Goal: Communication & Community: Answer question/provide support

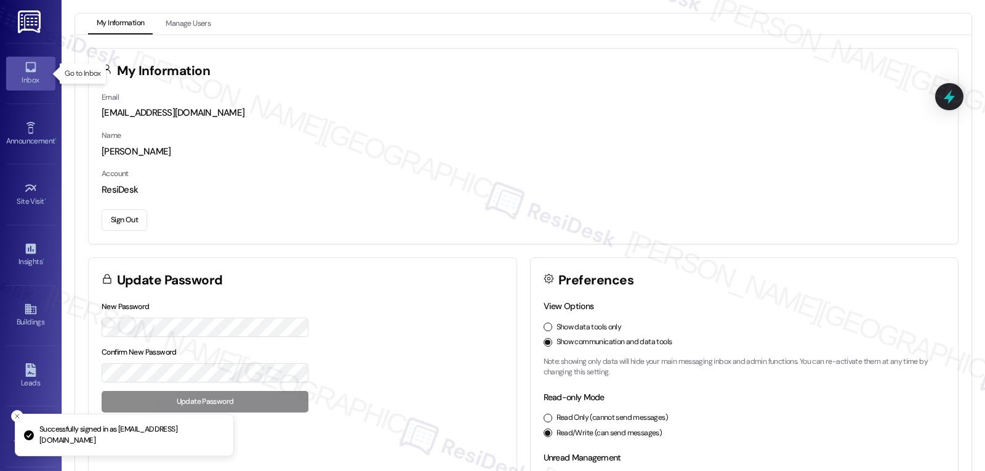
click at [21, 71] on link "Inbox" at bounding box center [30, 73] width 49 height 33
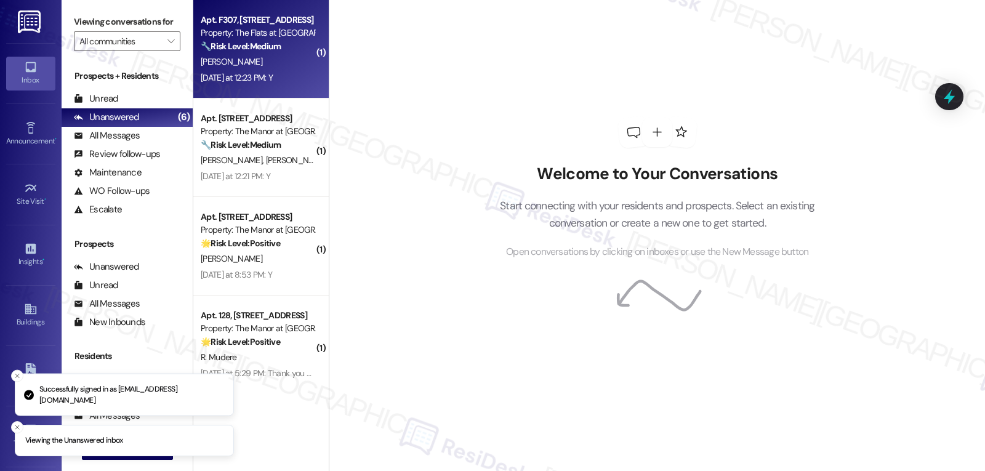
click at [271, 68] on div "[PERSON_NAME]" at bounding box center [257, 61] width 116 height 15
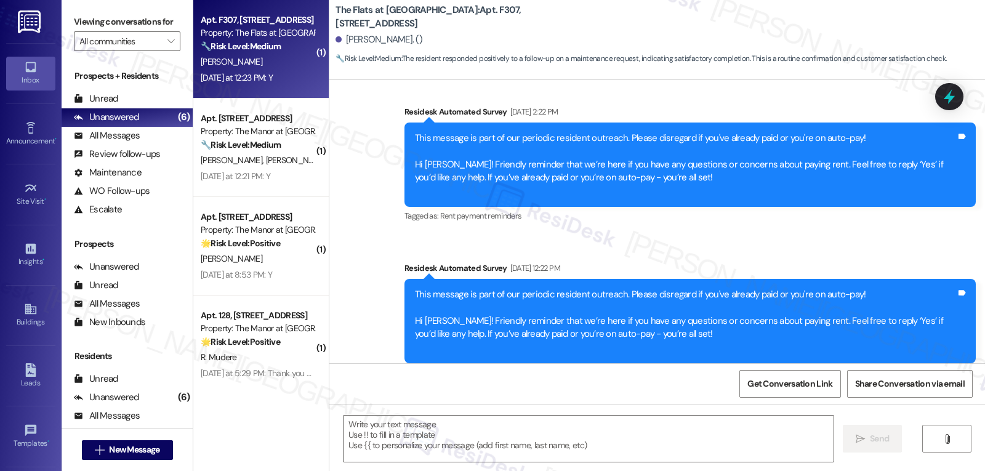
type textarea "Fetching suggested responses. Please feel free to read through the conversation…"
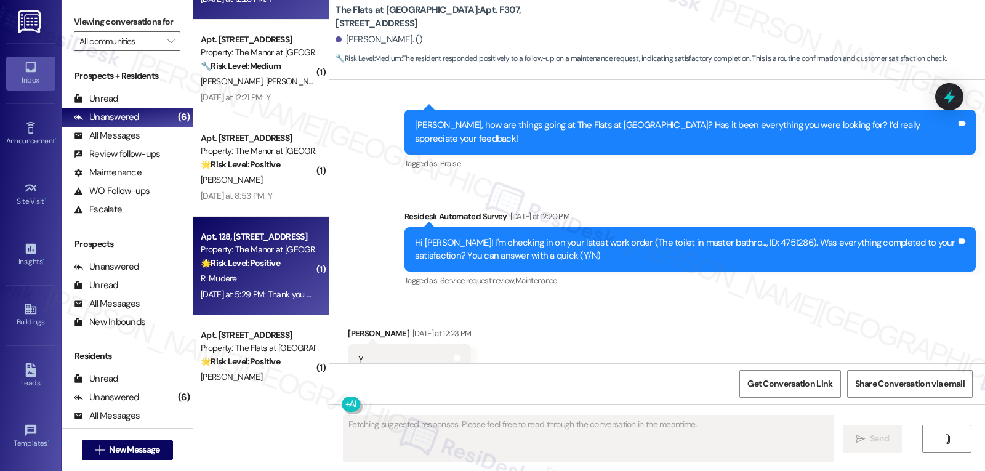
scroll to position [109, 0]
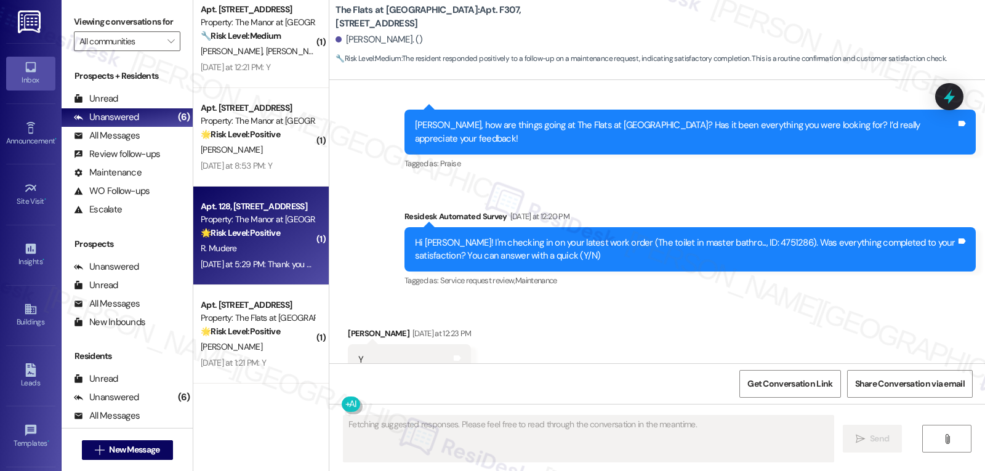
click at [247, 233] on strong "🌟 Risk Level: Positive" at bounding box center [240, 232] width 79 height 11
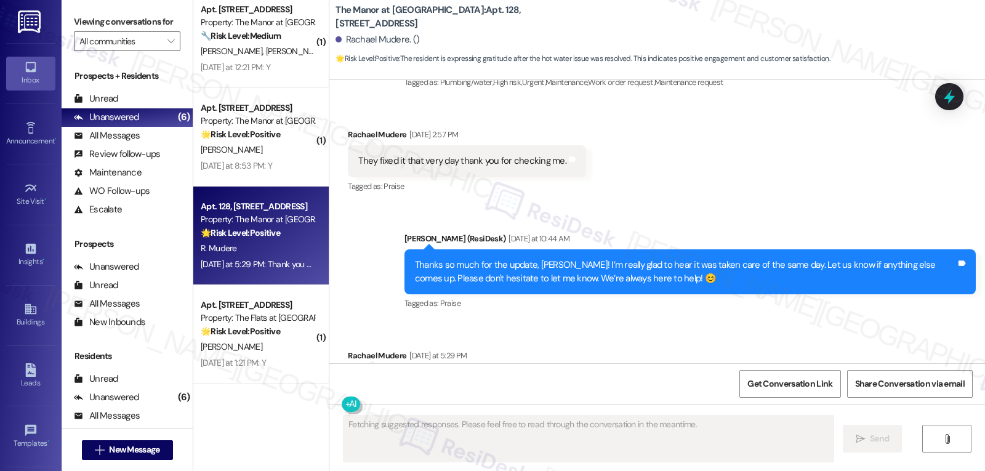
scroll to position [8510, 0]
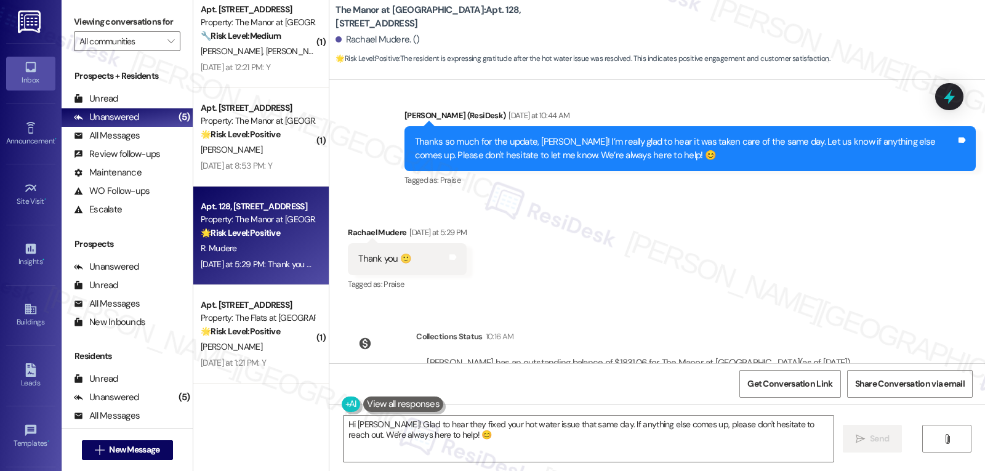
click at [678, 256] on div "Announcement, sent via SMS [PERSON_NAME] (ResiDesk) [DATE] 3:11 PM Hi [PERSON_N…" at bounding box center [656, 221] width 655 height 283
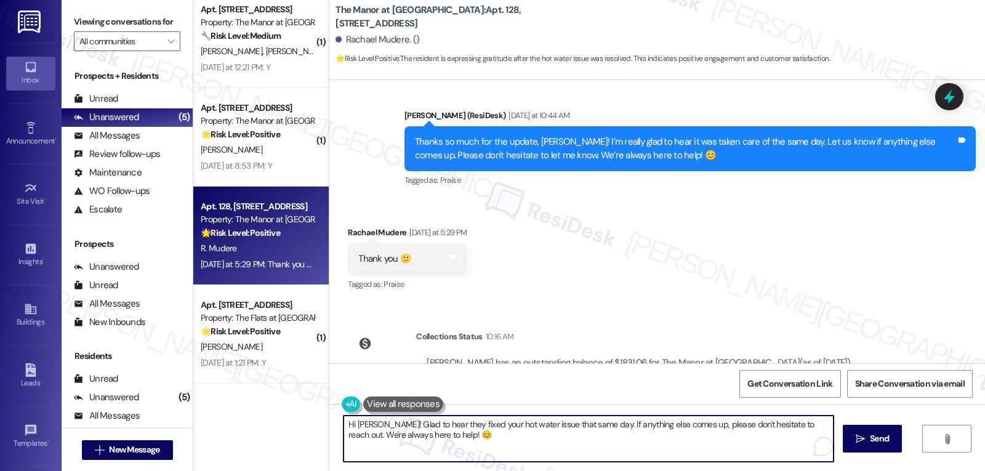
drag, startPoint x: 507, startPoint y: 455, endPoint x: 270, endPoint y: 392, distance: 245.1
click at [288, 399] on div "Apt. F307, [STREET_ADDRESS] Property: The Flats at [GEOGRAPHIC_DATA] 🔧 Risk Lev…" at bounding box center [588, 235] width 791 height 471
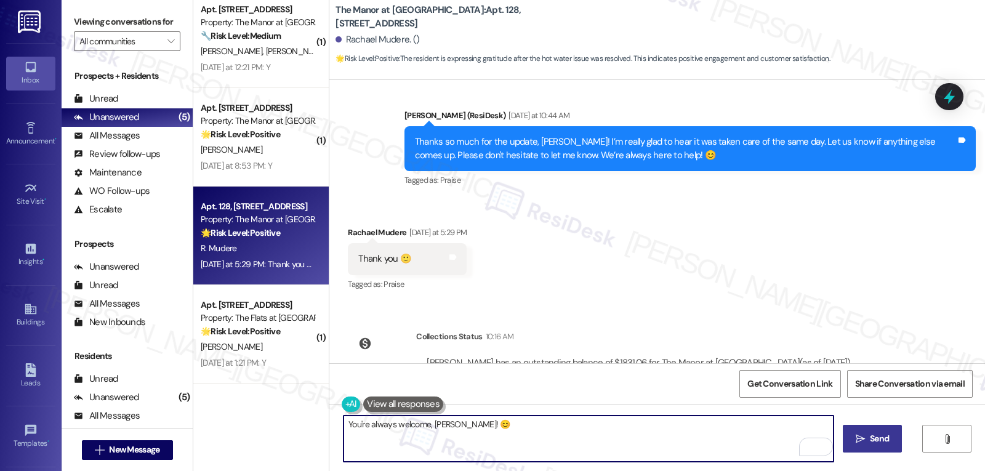
type textarea "You're always welcome, [PERSON_NAME]! 😊"
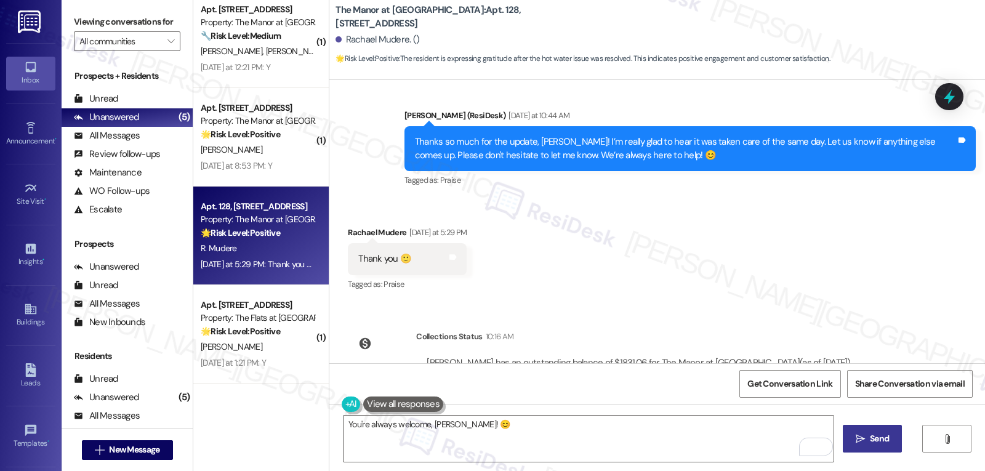
click at [894, 446] on button " Send" at bounding box center [873, 439] width 60 height 28
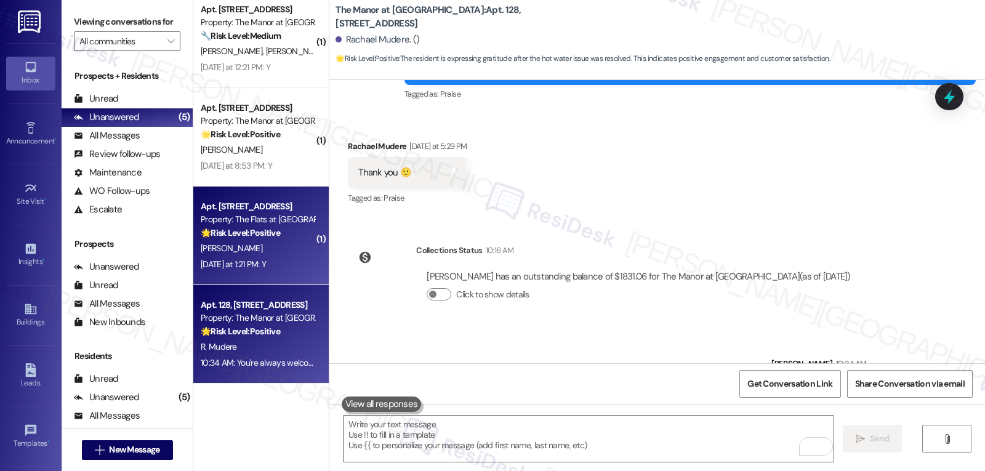
scroll to position [0, 0]
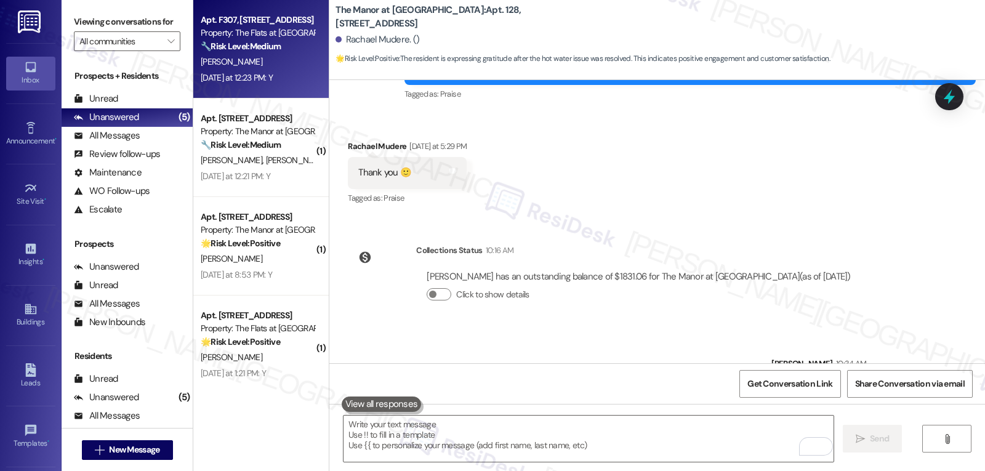
click at [244, 62] on div "[PERSON_NAME]" at bounding box center [257, 61] width 116 height 15
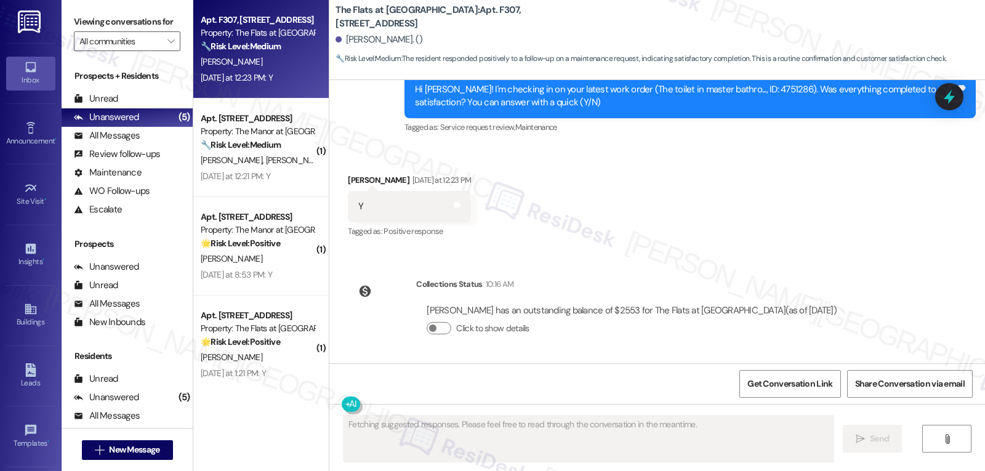
scroll to position [3711, 0]
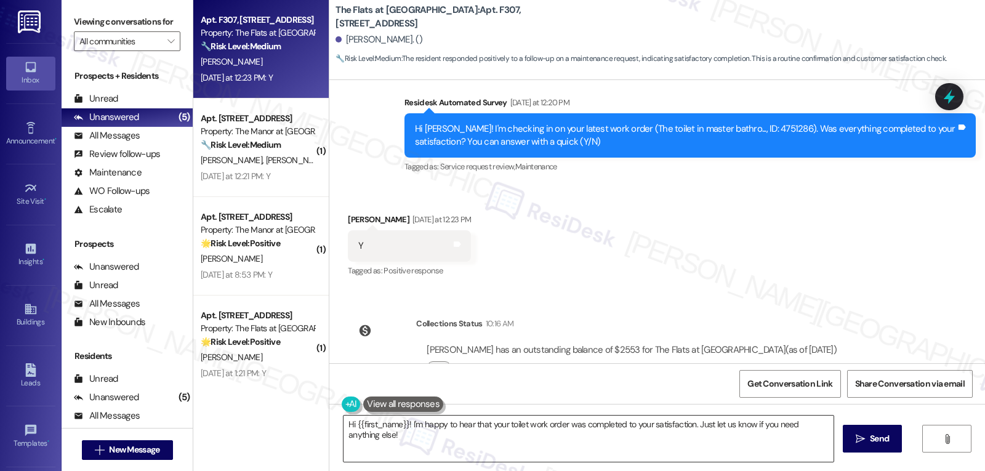
click at [583, 436] on textarea "Hi {{first_name}}! I'm happy to hear that your toilet work order was completed …" at bounding box center [588, 438] width 490 height 46
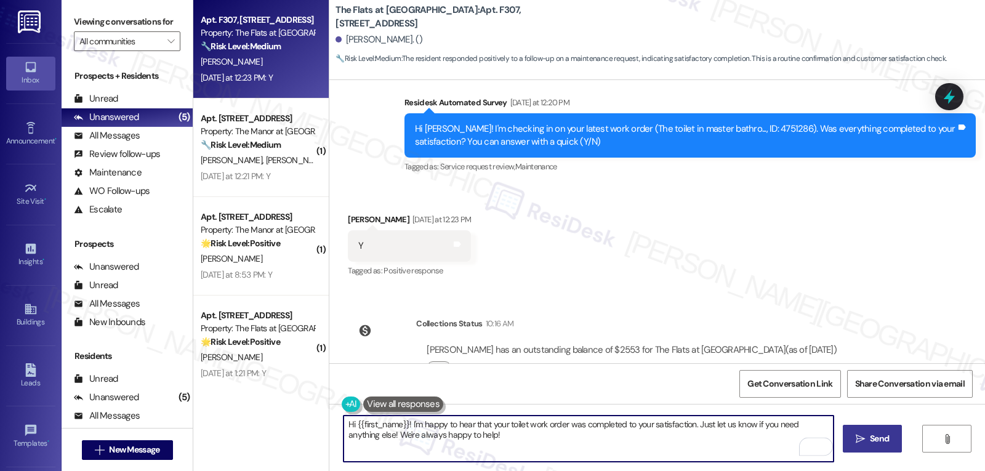
type textarea "Hi {{first_name}}! I'm happy to hear that your toilet work order was completed …"
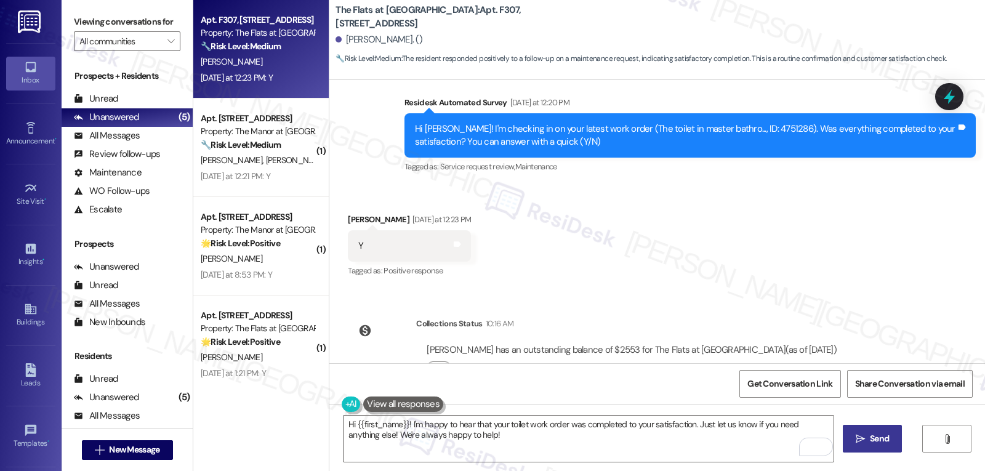
click at [867, 436] on span "Send" at bounding box center [879, 438] width 24 height 13
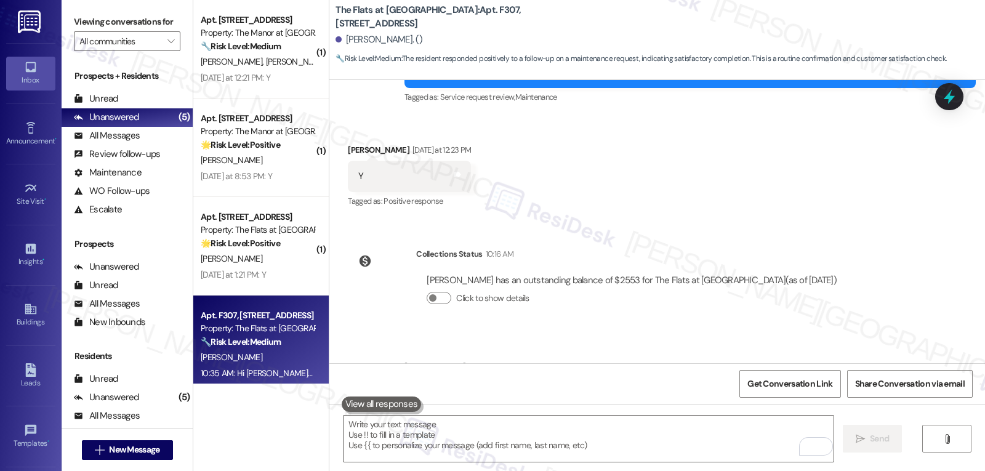
scroll to position [3810, 0]
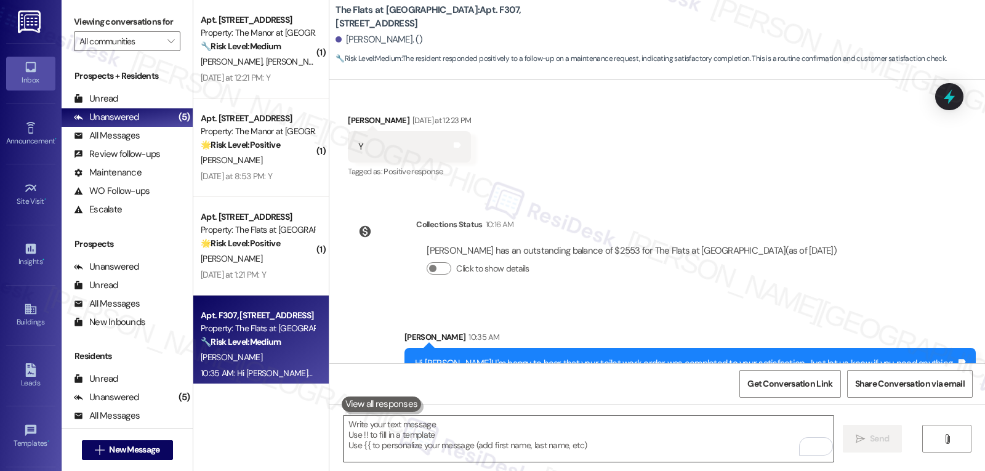
click at [505, 455] on textarea "To enrich screen reader interactions, please activate Accessibility in Grammarl…" at bounding box center [588, 438] width 490 height 46
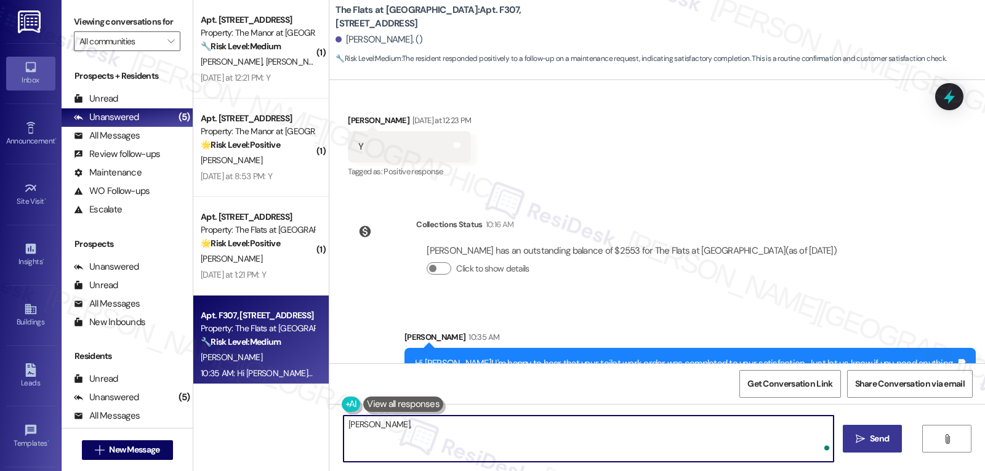
paste textarea "just curious—has {{property}} been everything you hoped for? I’d love to hear y…"
type textarea "[PERSON_NAME], just curious—has {{property}} been everything you hoped for? I’d…"
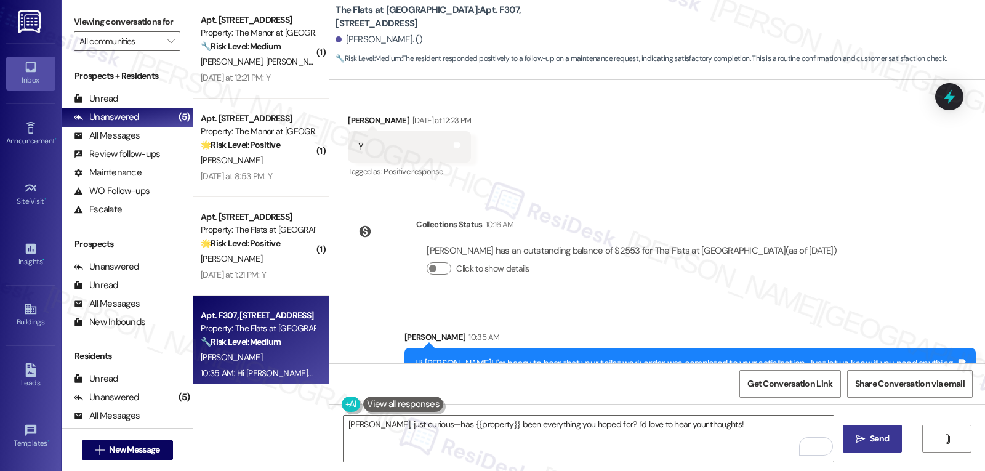
click at [869, 447] on button " Send" at bounding box center [873, 439] width 60 height 28
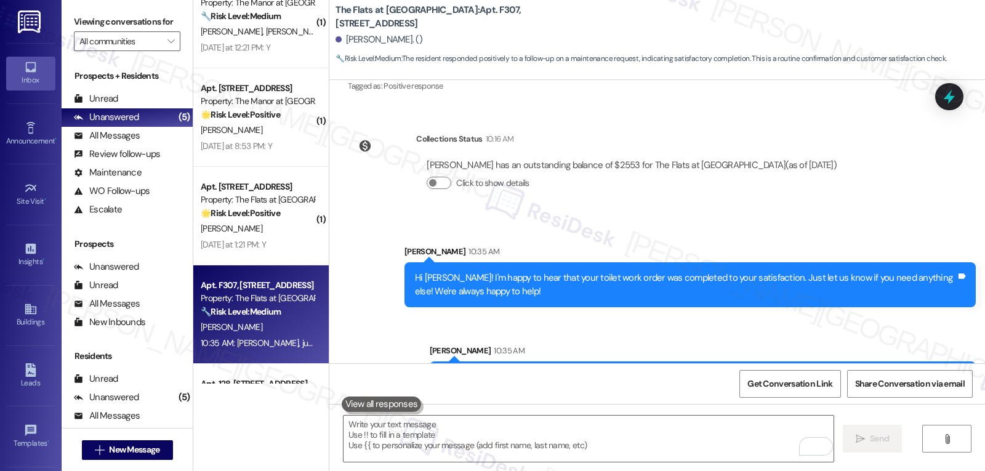
scroll to position [0, 0]
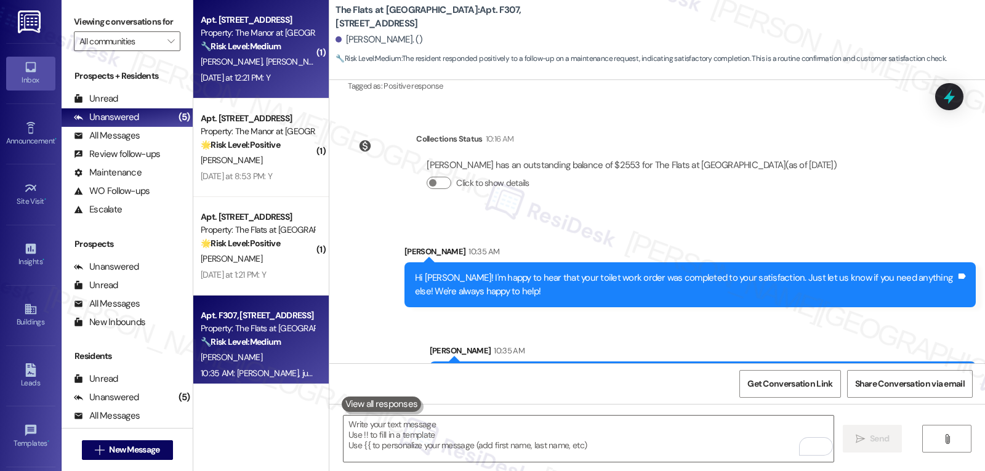
click at [266, 59] on span "[PERSON_NAME]" at bounding box center [297, 61] width 62 height 11
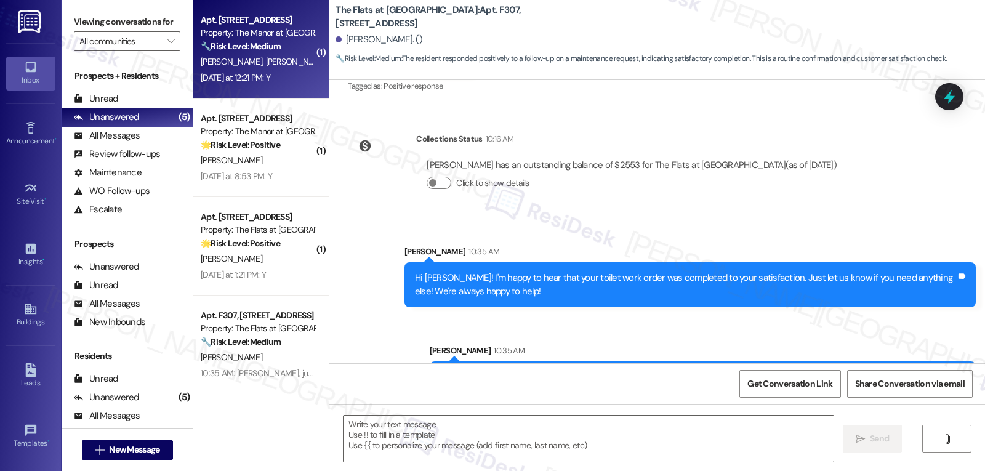
type textarea "Fetching suggested responses. Please feel free to read through the conversation…"
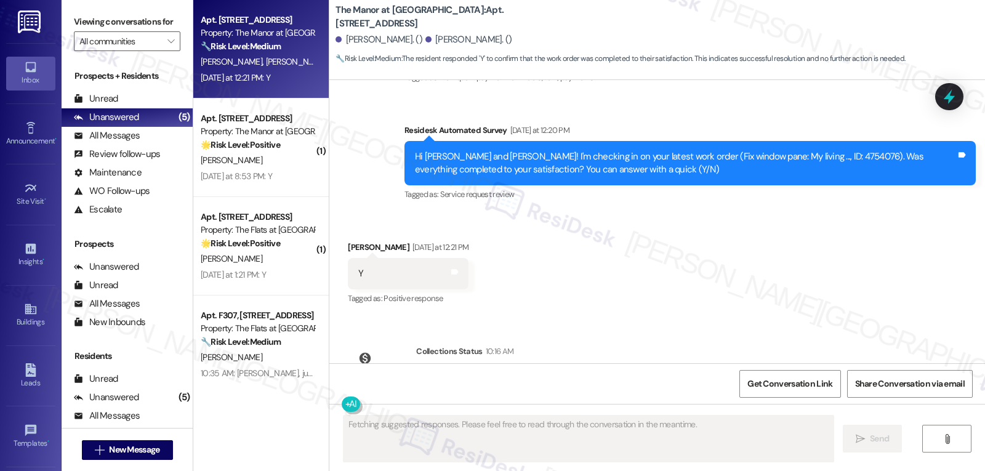
scroll to position [5732, 0]
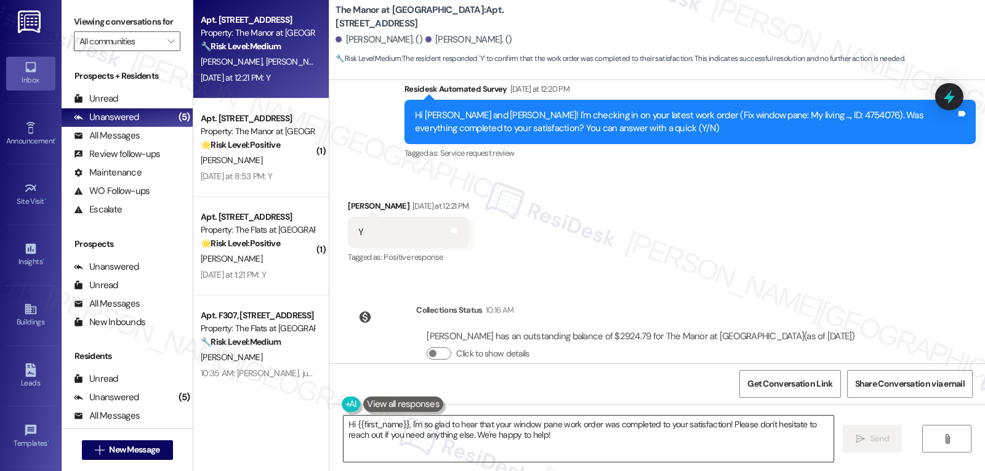
click at [574, 439] on textarea "Hi {{first_name}}, I'm so glad to hear that your window pane work order was com…" at bounding box center [588, 438] width 490 height 46
drag, startPoint x: 365, startPoint y: 175, endPoint x: 328, endPoint y: 178, distance: 37.0
click at [329, 178] on div "Received via SMS [PERSON_NAME] [DATE] at 12:21 PM Y Tags and notes Tagged as: P…" at bounding box center [656, 224] width 655 height 104
copy div "[PERSON_NAME]"
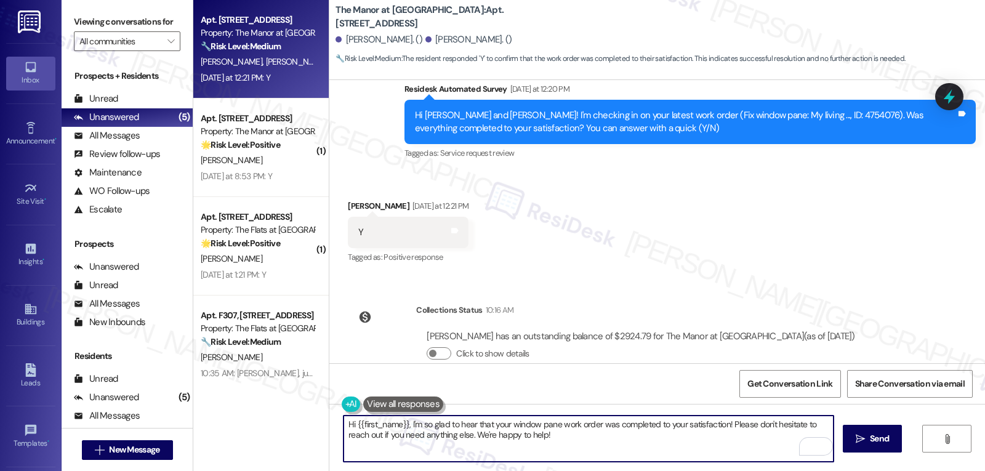
drag, startPoint x: 350, startPoint y: 423, endPoint x: 401, endPoint y: 425, distance: 51.1
click at [401, 425] on textarea "Hi {{first_name}}, I'm so glad to hear that your window pane work order was com…" at bounding box center [588, 438] width 490 height 46
paste textarea "[PERSON_NAME]"
click at [578, 440] on textarea "Hi [PERSON_NAME], I'm so glad to hear that your window pane work order was comp…" at bounding box center [588, 438] width 490 height 46
type textarea "Hi [PERSON_NAME], I'm so glad to hear that your window pane work order was comp…"
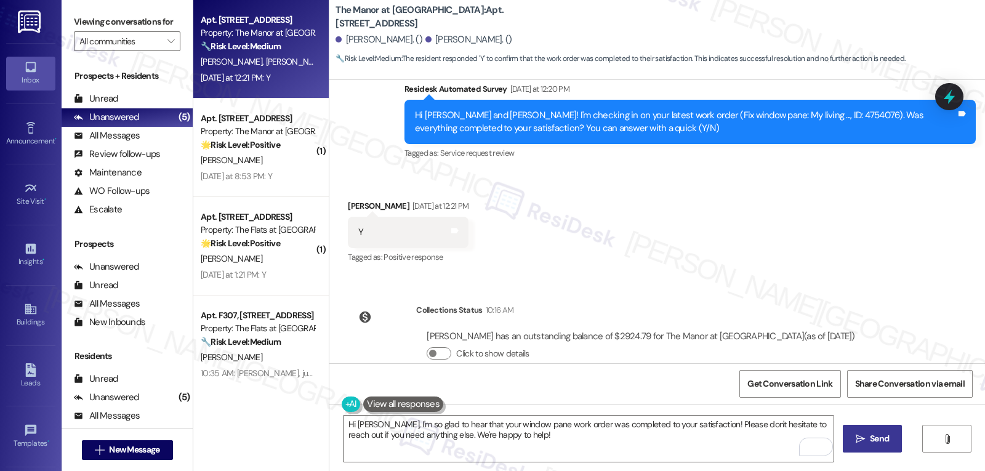
click at [857, 438] on icon "" at bounding box center [859, 439] width 9 height 10
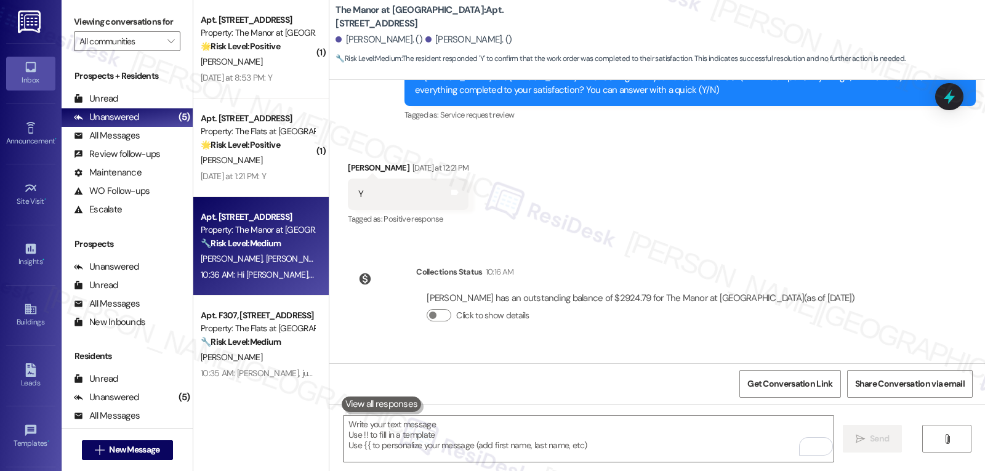
scroll to position [5830, 0]
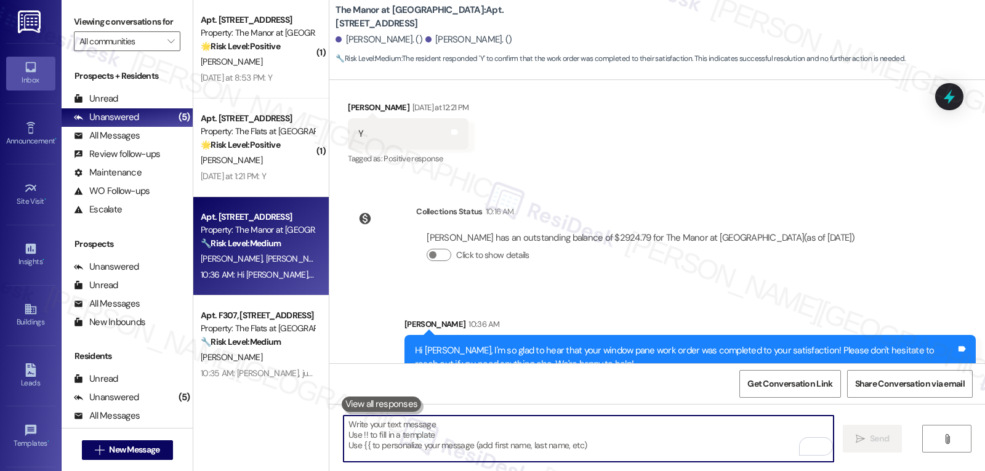
click at [519, 446] on textarea "To enrich screen reader interactions, please activate Accessibility in Grammarl…" at bounding box center [588, 438] width 490 height 46
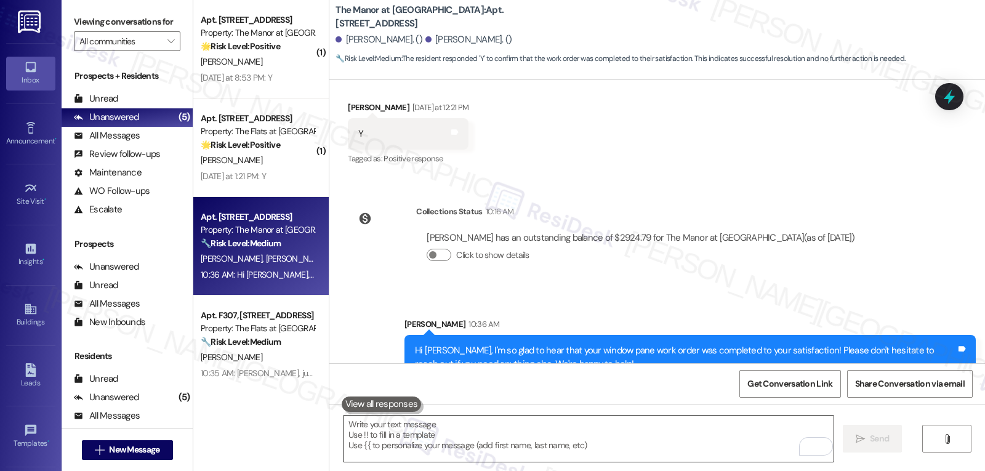
click at [638, 443] on textarea "To enrich screen reader interactions, please activate Accessibility in Grammarl…" at bounding box center [588, 438] width 490 height 46
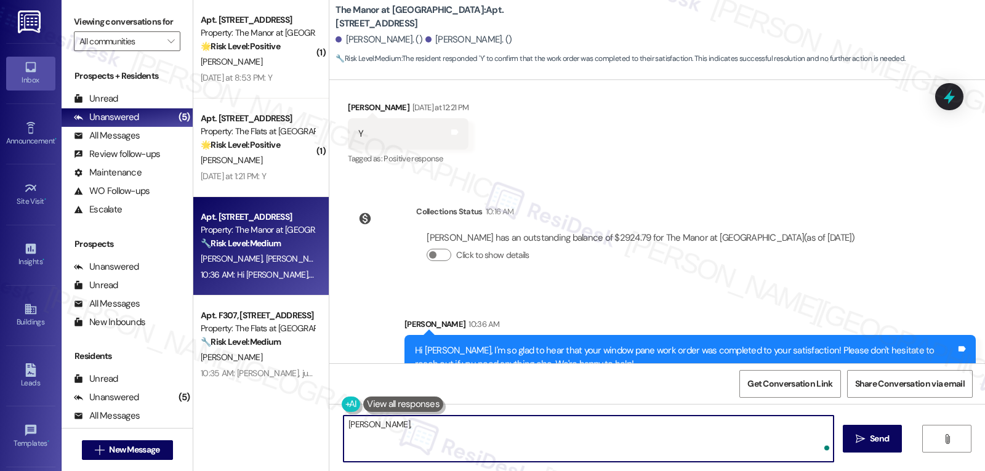
paste textarea "I hope you’re enjoying your time at {{property}}! Has it been meeting your expe…"
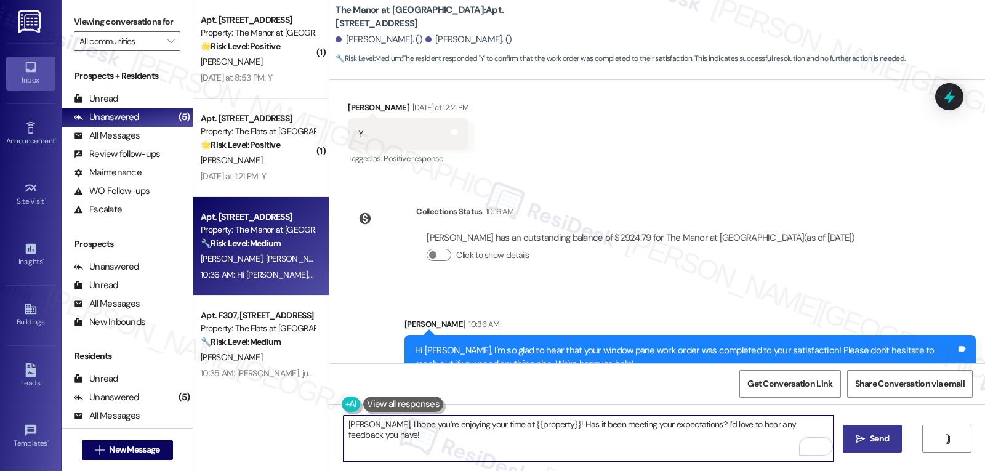
type textarea "[PERSON_NAME], I hope you’re enjoying your time at {{property}}! Has it been me…"
click at [876, 443] on span "Send" at bounding box center [879, 438] width 19 height 13
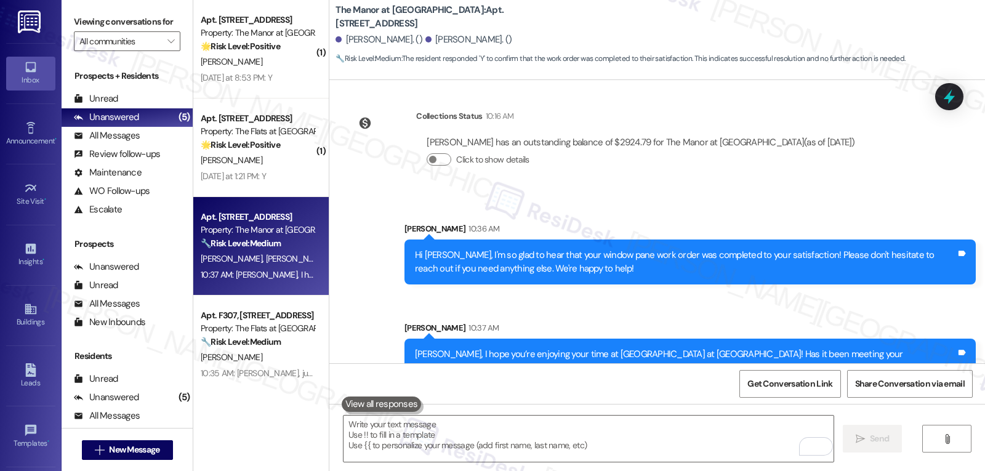
scroll to position [5929, 0]
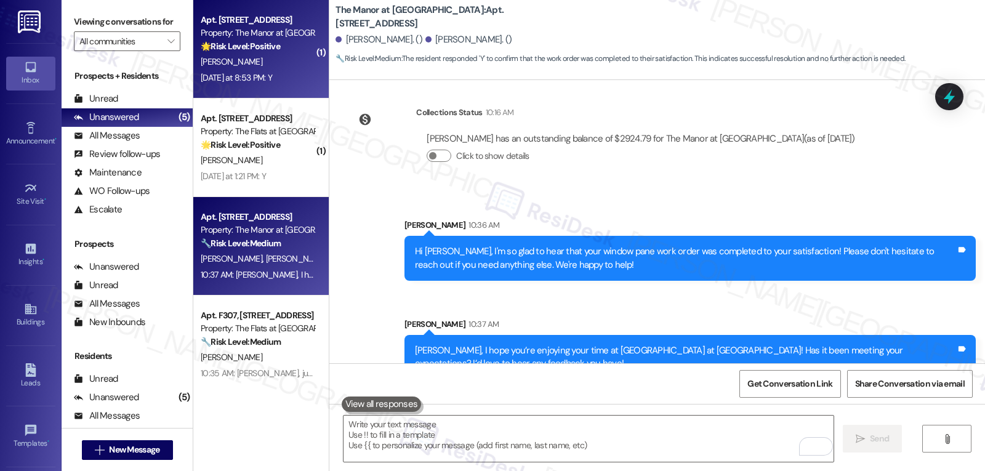
click at [286, 66] on div "[PERSON_NAME]" at bounding box center [257, 61] width 116 height 15
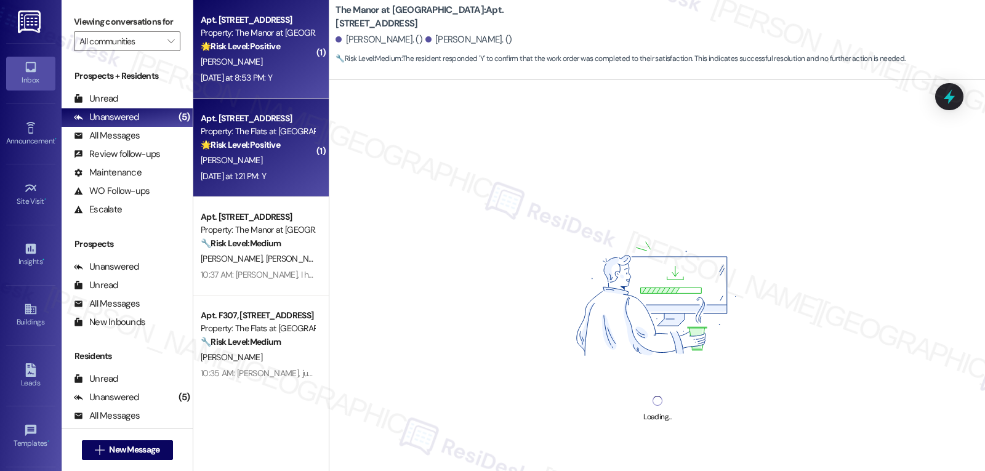
click at [265, 169] on div "[DATE] at 1:21 PM: Y [DATE] at 1:21 PM: Y" at bounding box center [257, 176] width 116 height 15
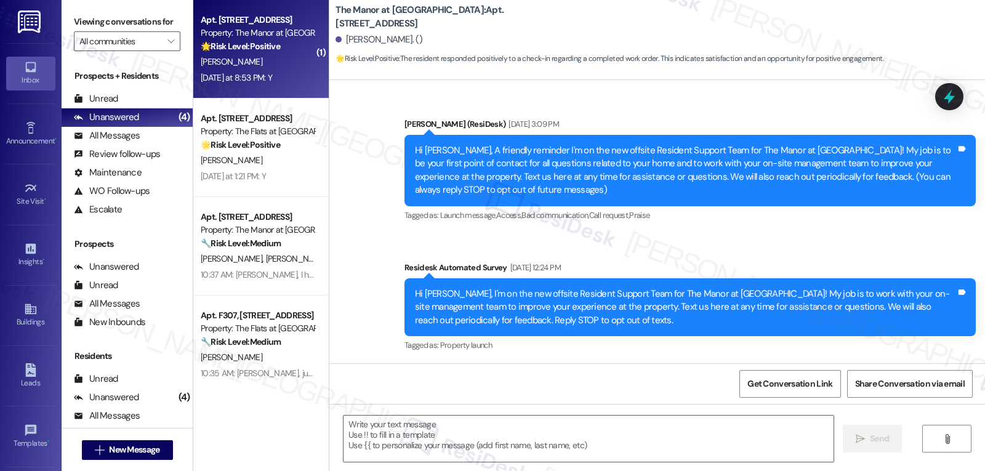
scroll to position [7241, 0]
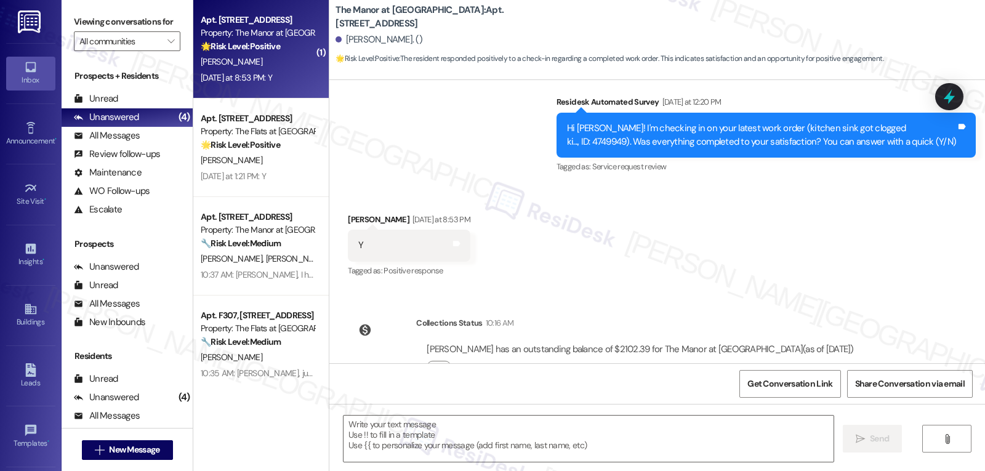
type textarea "Fetching suggested responses. Please feel free to read through the conversation…"
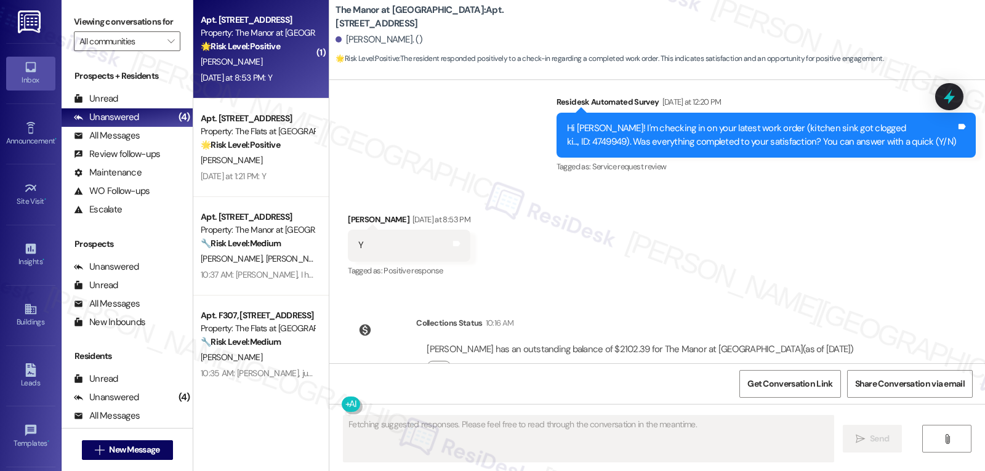
scroll to position [7127, 0]
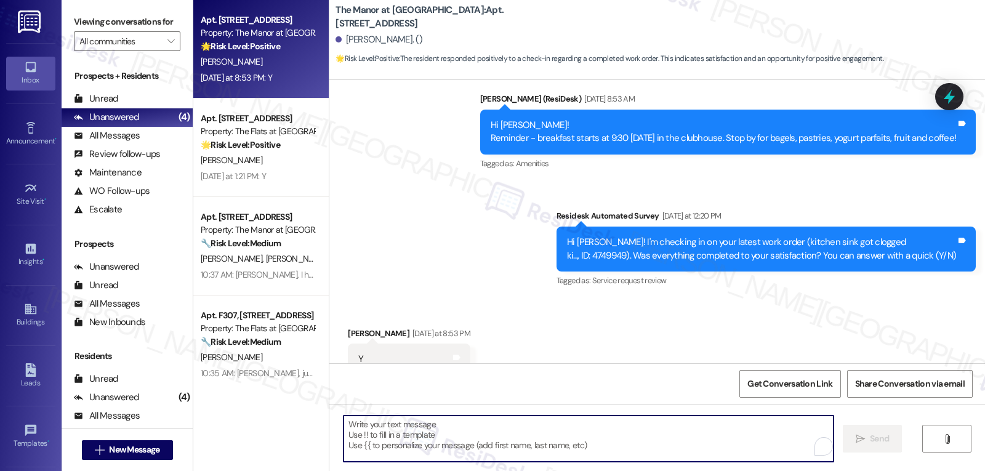
click at [547, 422] on textarea "To enrich screen reader interactions, please activate Accessibility in Grammarl…" at bounding box center [588, 438] width 490 height 46
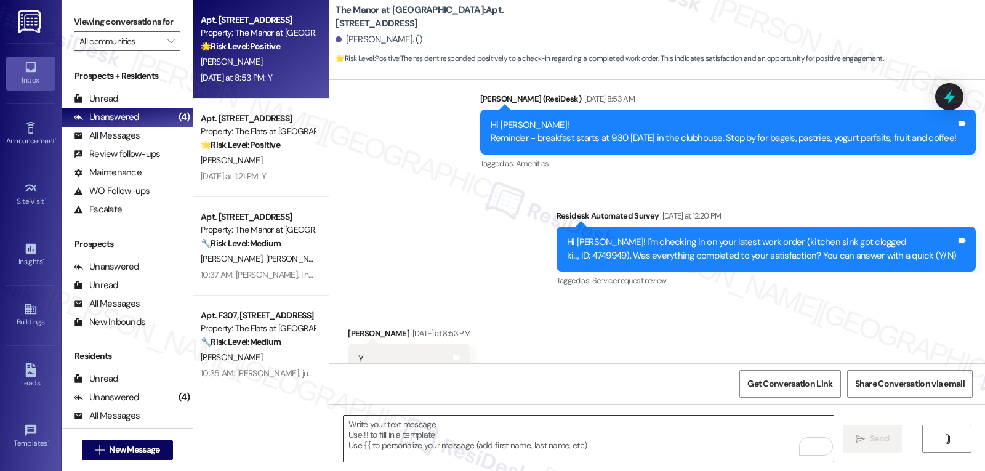
click at [563, 438] on textarea "To enrich screen reader interactions, please activate Accessibility in Grammarl…" at bounding box center [588, 438] width 490 height 46
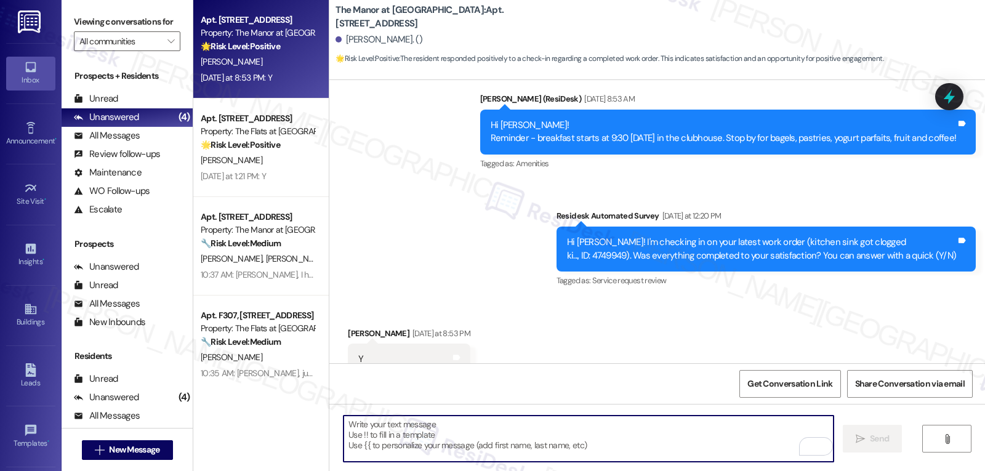
paste textarea "Thanks so much for letting us know, {{first_name}}! I’m happy to hear everythin…"
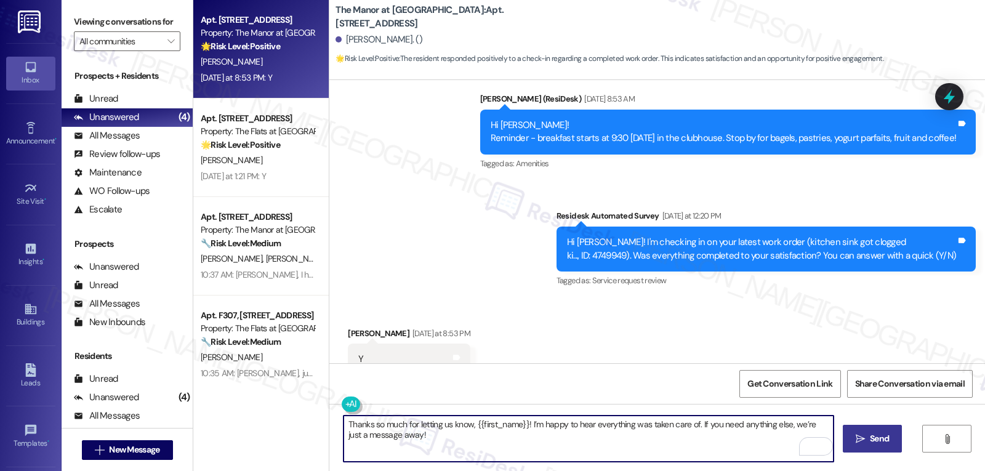
type textarea "Thanks so much for letting us know, {{first_name}}! I’m happy to hear everythin…"
click at [875, 443] on span "Send" at bounding box center [879, 438] width 19 height 13
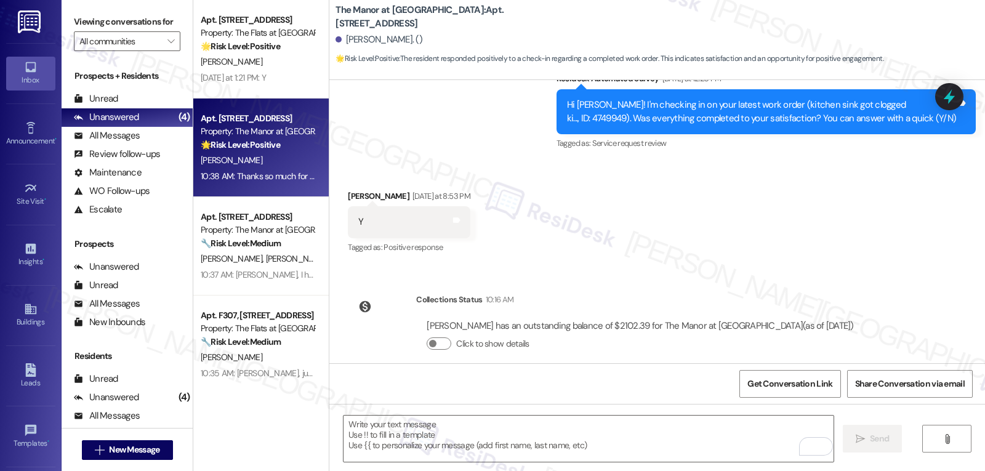
scroll to position [7326, 0]
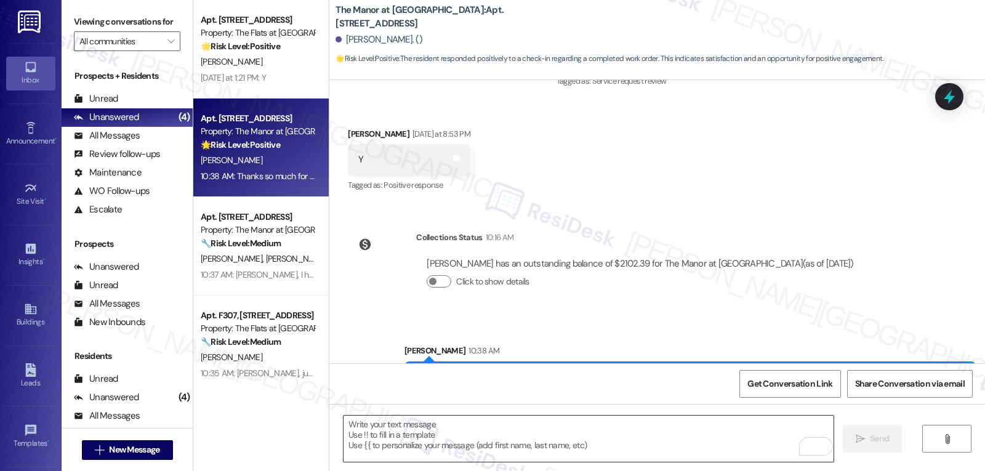
click at [569, 442] on textarea "To enrich screen reader interactions, please activate Accessibility in Grammarl…" at bounding box center [588, 438] width 490 height 46
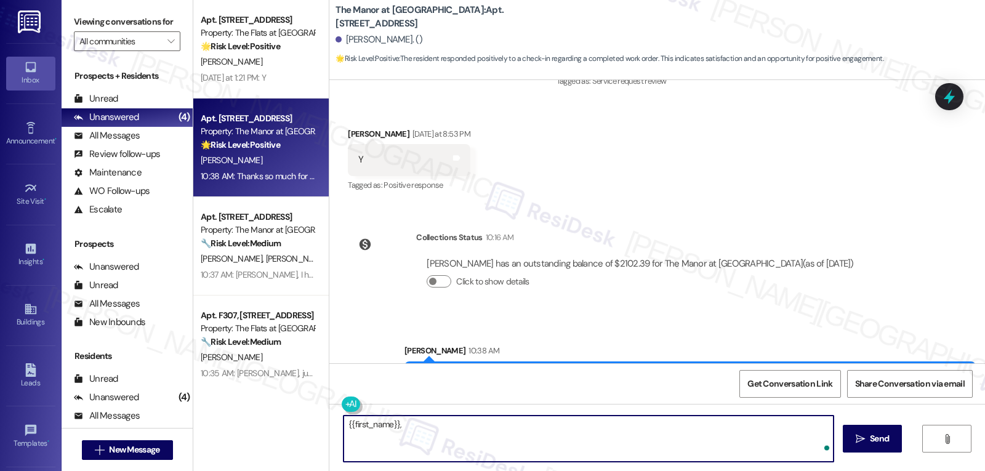
paste textarea "I hope you’re enjoying your time at {{property}}! Has it been meeting your expe…"
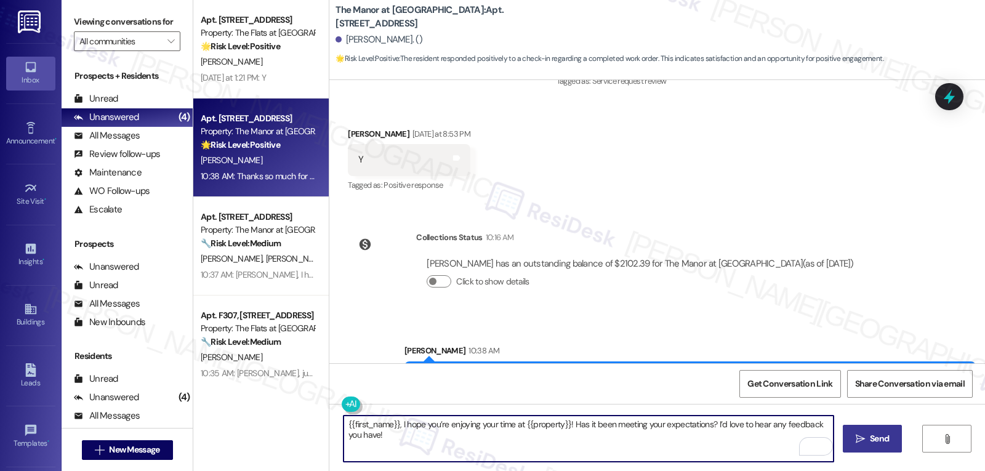
type textarea "{{first_name}}, I hope you’re enjoying your time at {{property}}! Has it been m…"
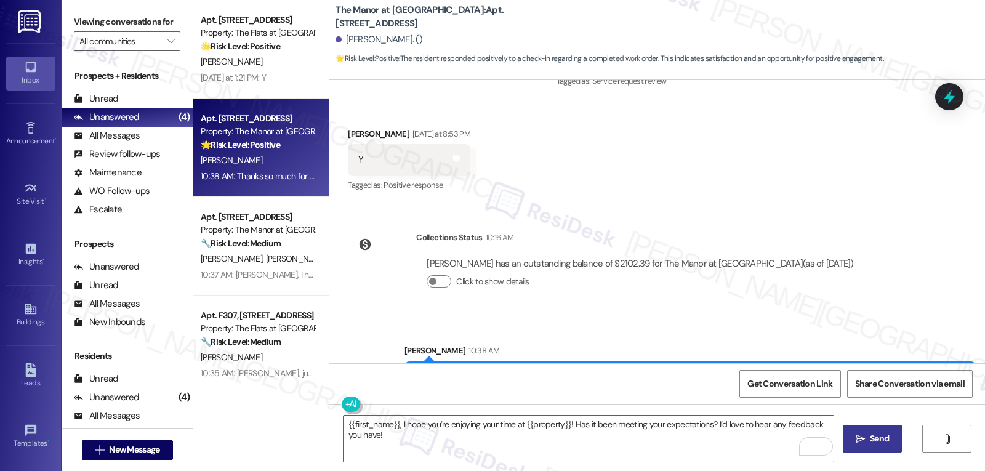
click at [853, 441] on span " Send" at bounding box center [872, 438] width 39 height 13
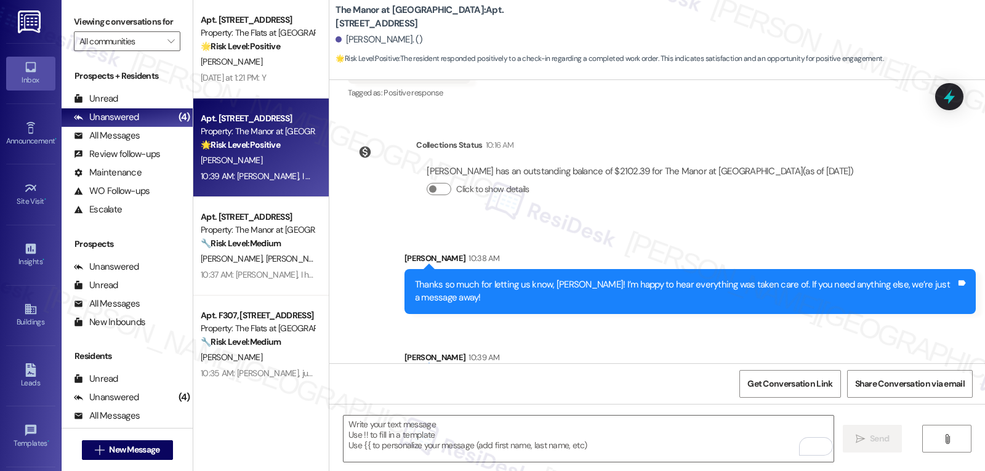
scroll to position [7425, 0]
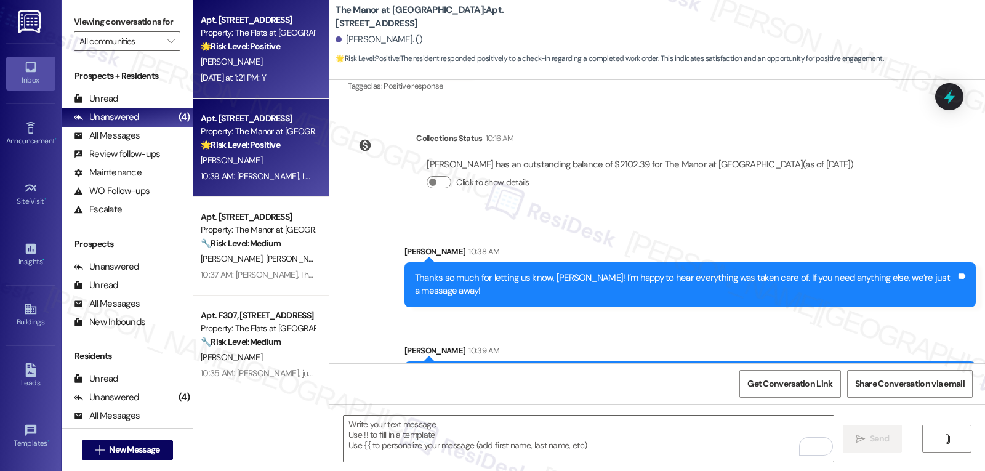
click at [259, 72] on div "[DATE] at 1:21 PM: Y [DATE] at 1:21 PM: Y" at bounding box center [233, 77] width 65 height 11
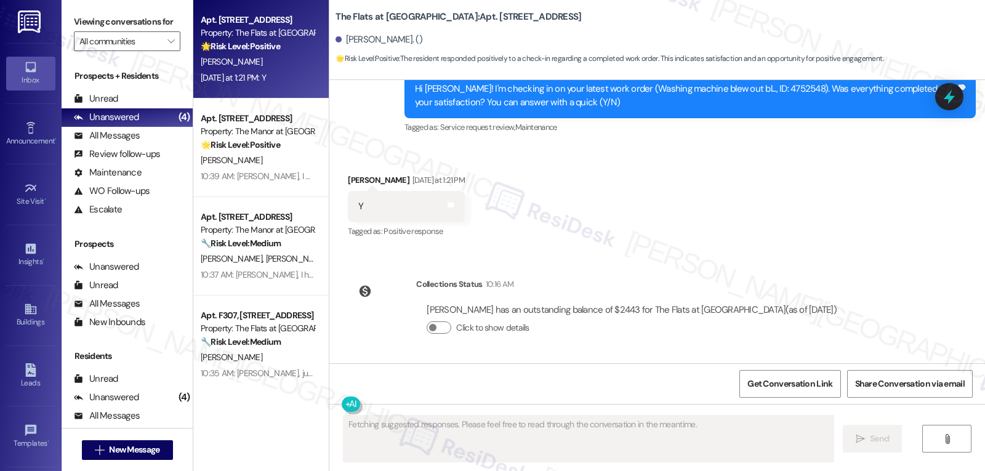
scroll to position [2882, 0]
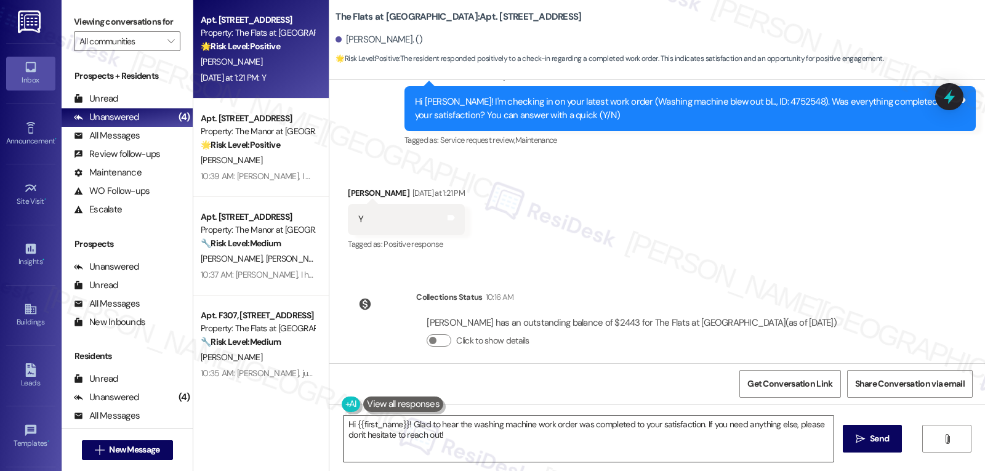
click at [489, 441] on textarea "Hi {{first_name}}! Glad to hear the washing machine work order was completed to…" at bounding box center [588, 438] width 490 height 46
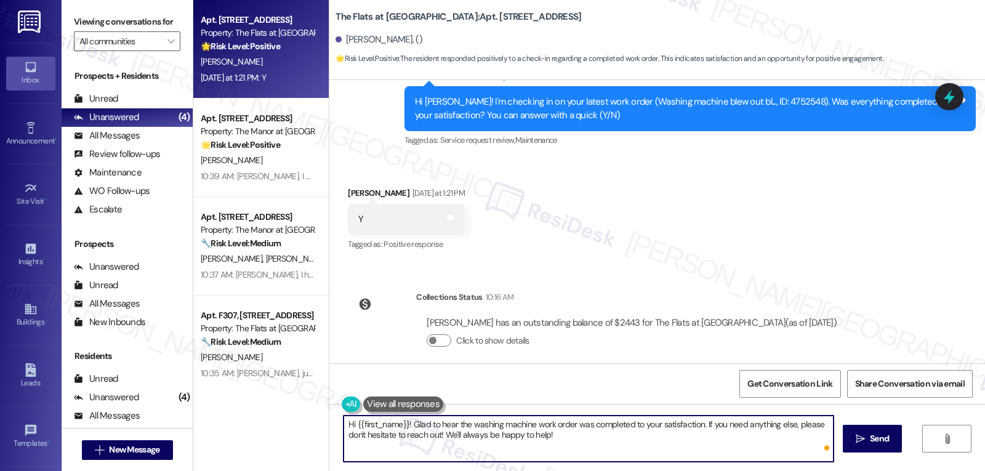
type textarea "Hi {{first_name}}! Glad to hear the washing machine work order was completed to…"
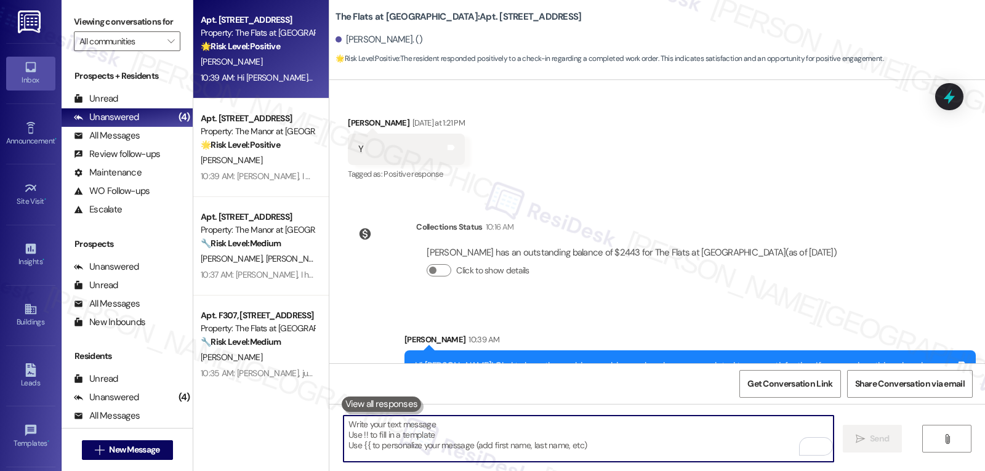
scroll to position [2981, 0]
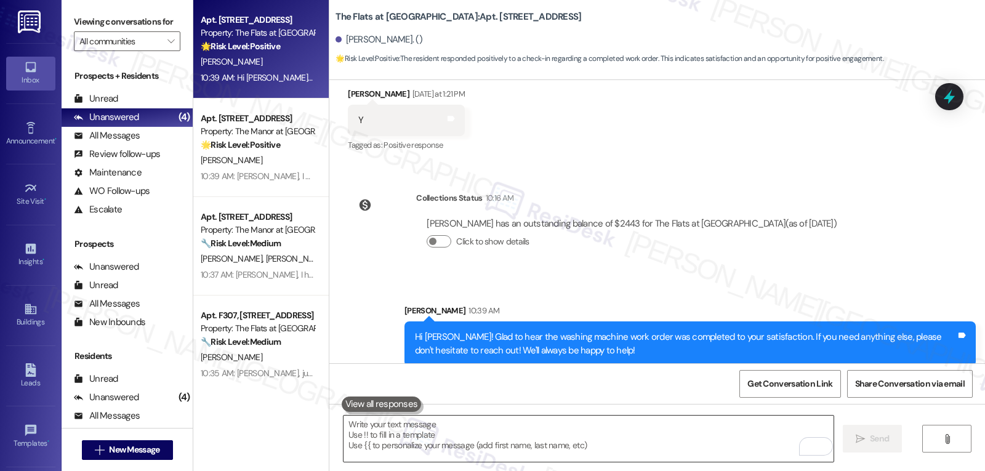
click at [515, 443] on textarea "To enrich screen reader interactions, please activate Accessibility in Grammarl…" at bounding box center [588, 438] width 490 height 46
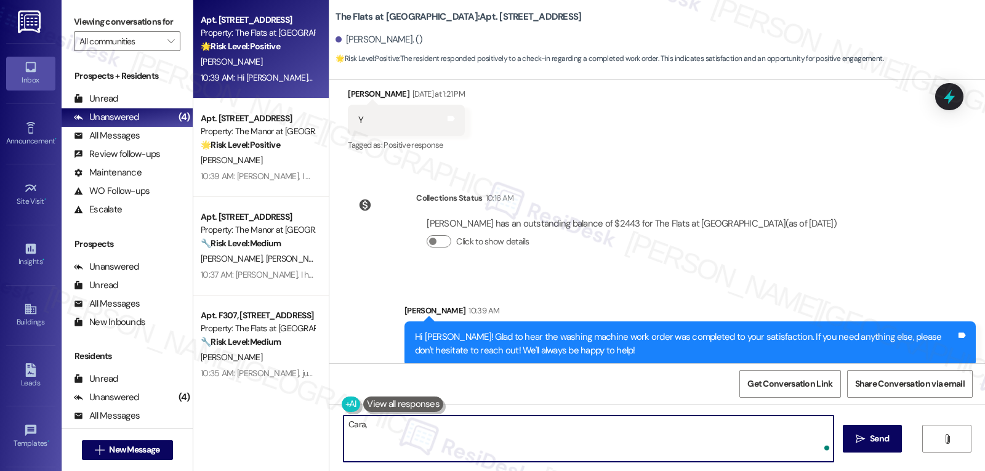
paste textarea "I’d love to know—has your experience at {{property}} been what you expected? Yo…"
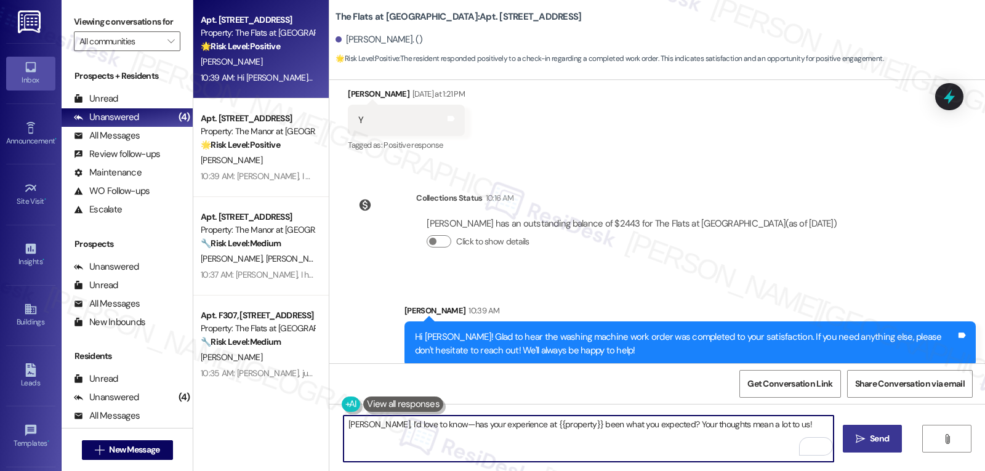
type textarea "[PERSON_NAME], I’d love to know—has your experience at {{property}} been what y…"
click at [860, 430] on button " Send" at bounding box center [873, 439] width 60 height 28
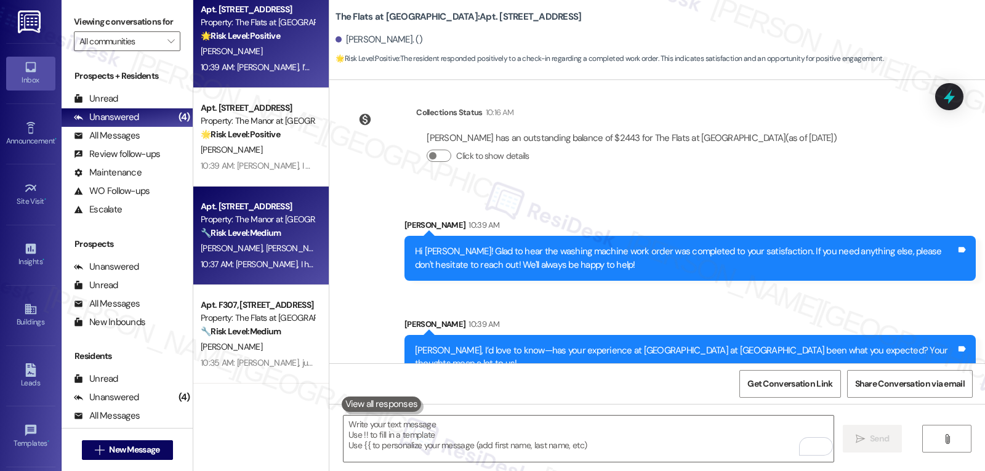
scroll to position [0, 0]
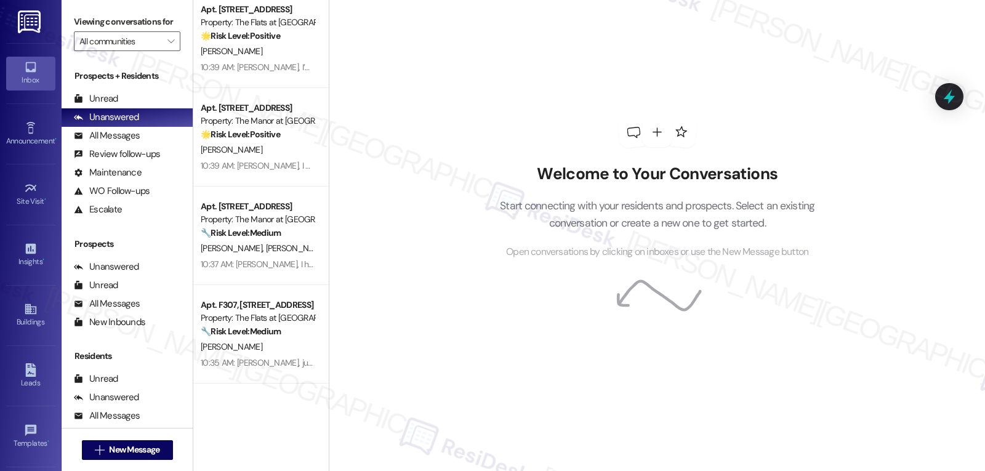
scroll to position [116, 0]
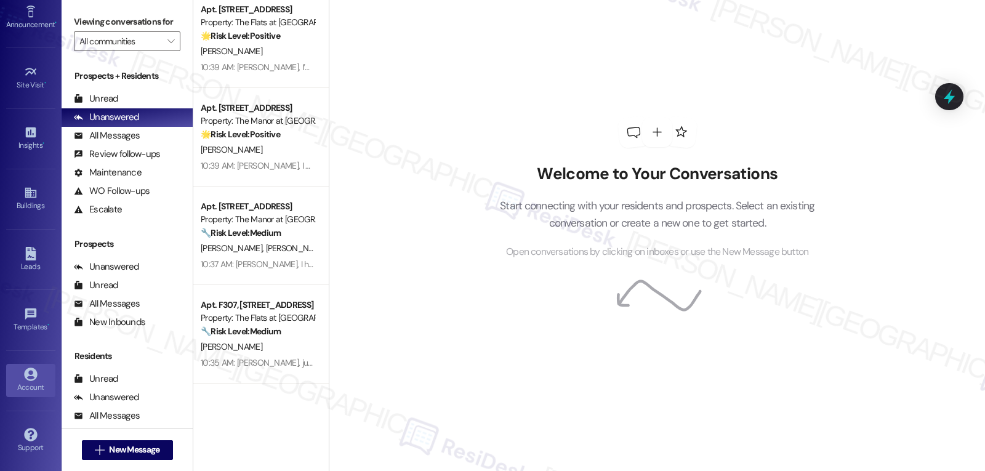
click at [34, 375] on icon at bounding box center [30, 373] width 13 height 13
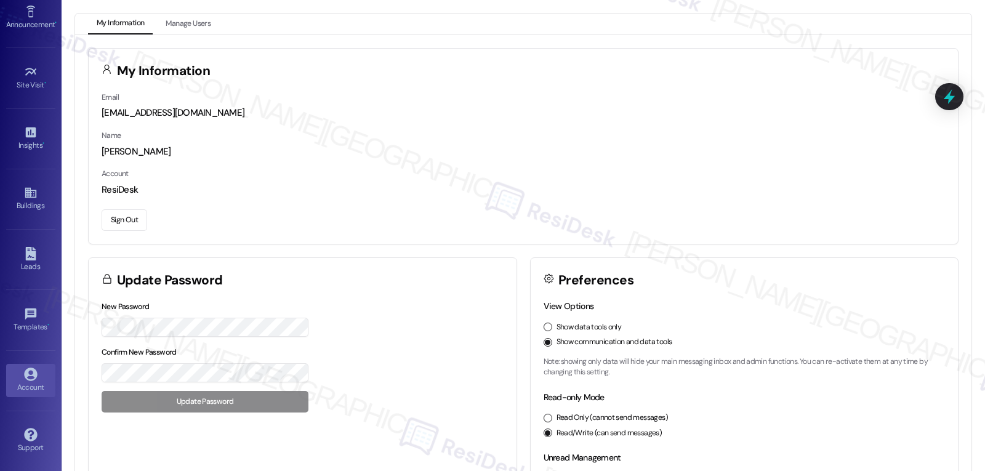
click at [117, 221] on button "Sign Out" at bounding box center [125, 220] width 46 height 22
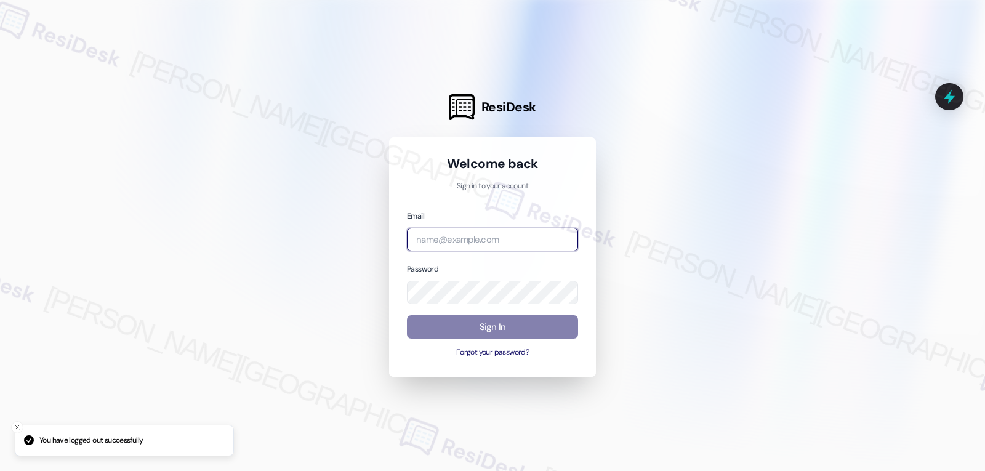
click at [435, 241] on input "email" at bounding box center [492, 240] width 171 height 24
click at [511, 248] on input "email" at bounding box center [492, 240] width 171 height 24
paste input "automated-surveys-archway_equities-jomar.punay@archway_equities.com"
type input "automated-surveys-archway_equities-jomar.punay@archway_equities.com"
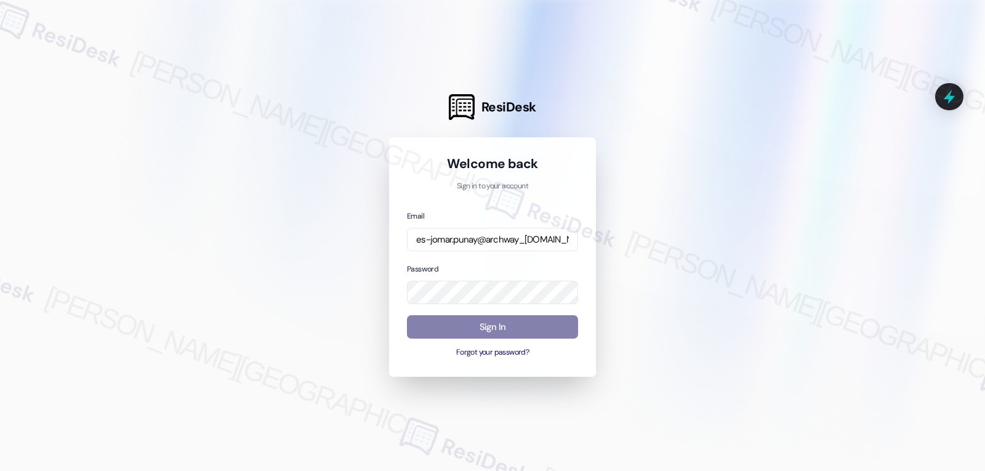
scroll to position [0, 0]
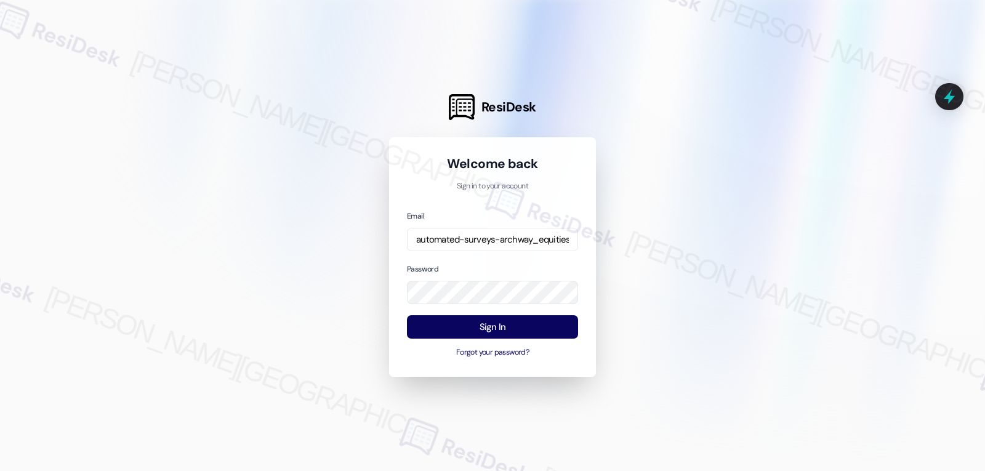
click at [502, 263] on div "Password" at bounding box center [492, 283] width 171 height 42
click at [505, 329] on button "Sign In" at bounding box center [492, 327] width 171 height 24
